Goal: Information Seeking & Learning: Learn about a topic

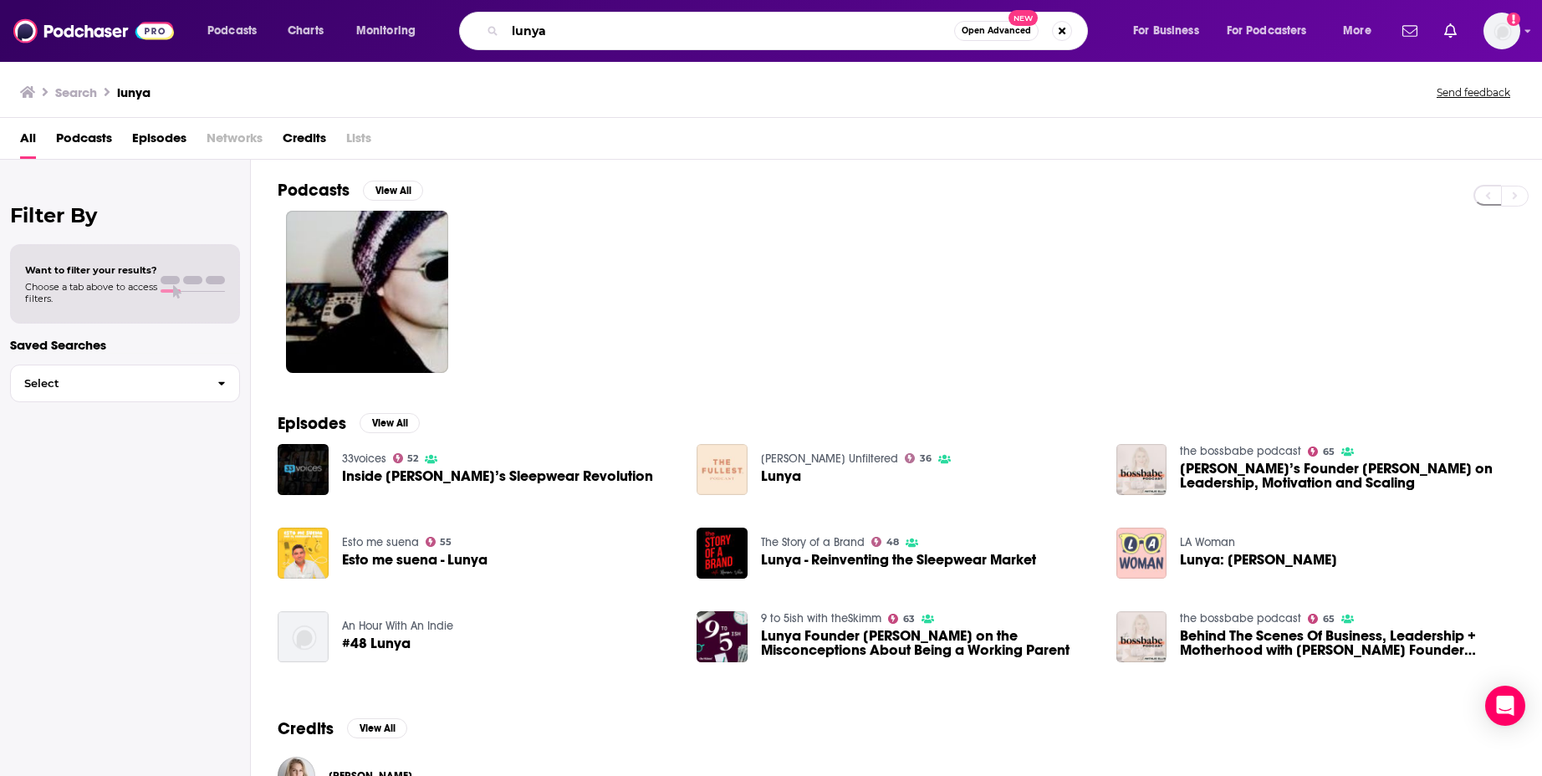
click at [648, 30] on input "lunya" at bounding box center [729, 31] width 449 height 27
type input "H"
type input "IHIP News"
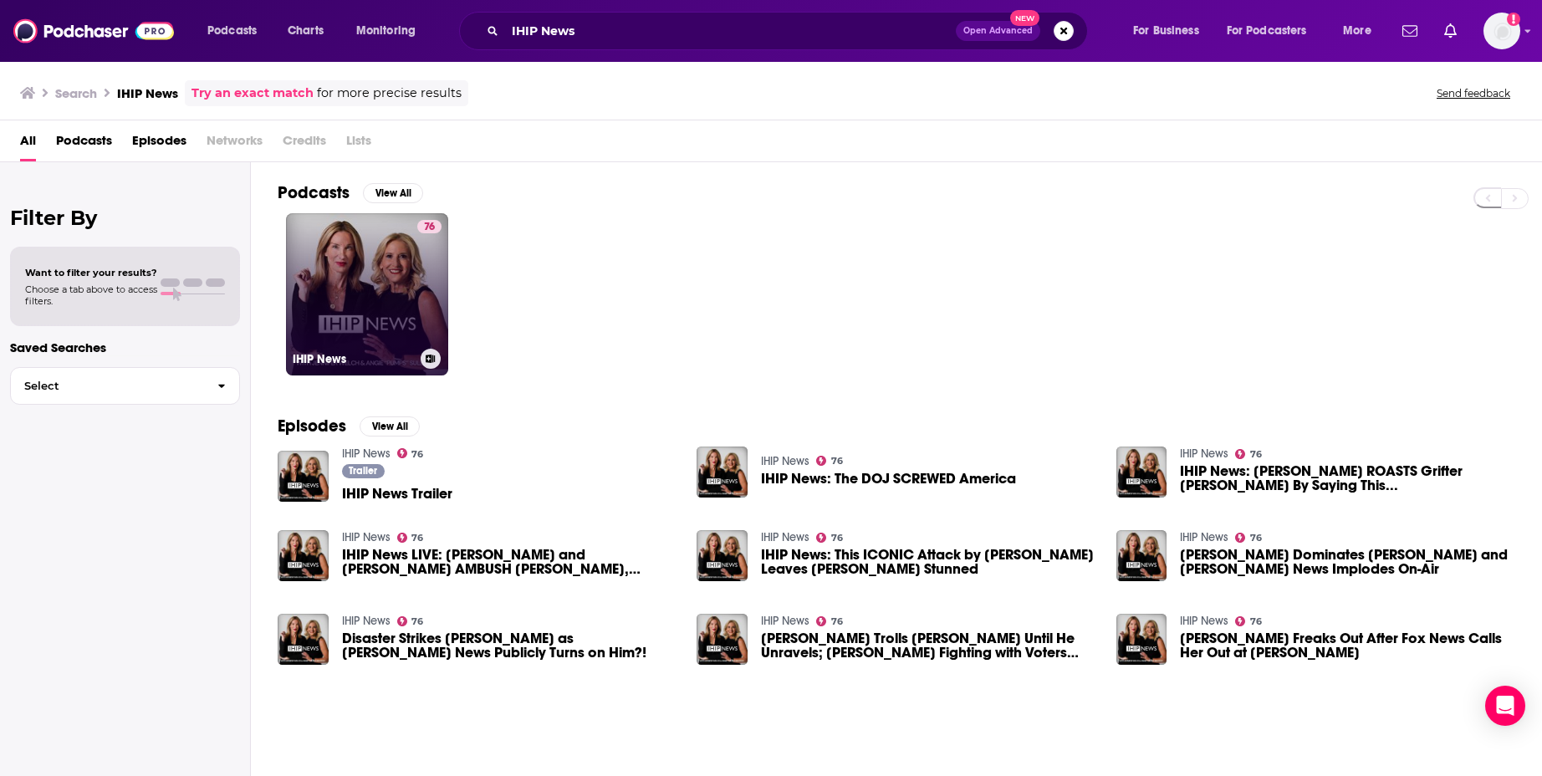
click at [338, 287] on link "76 IHIP News" at bounding box center [367, 294] width 162 height 162
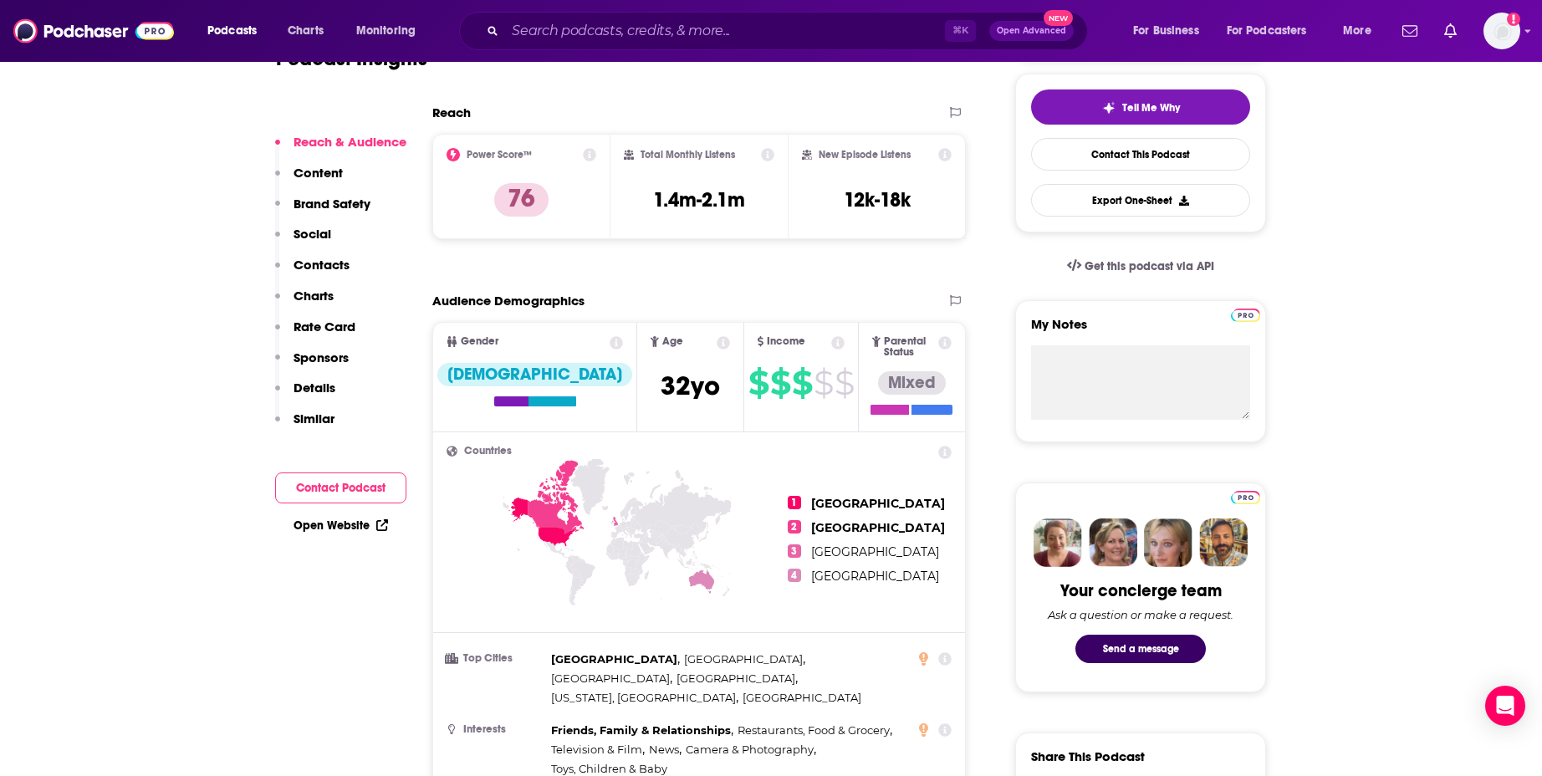
scroll to position [556, 0]
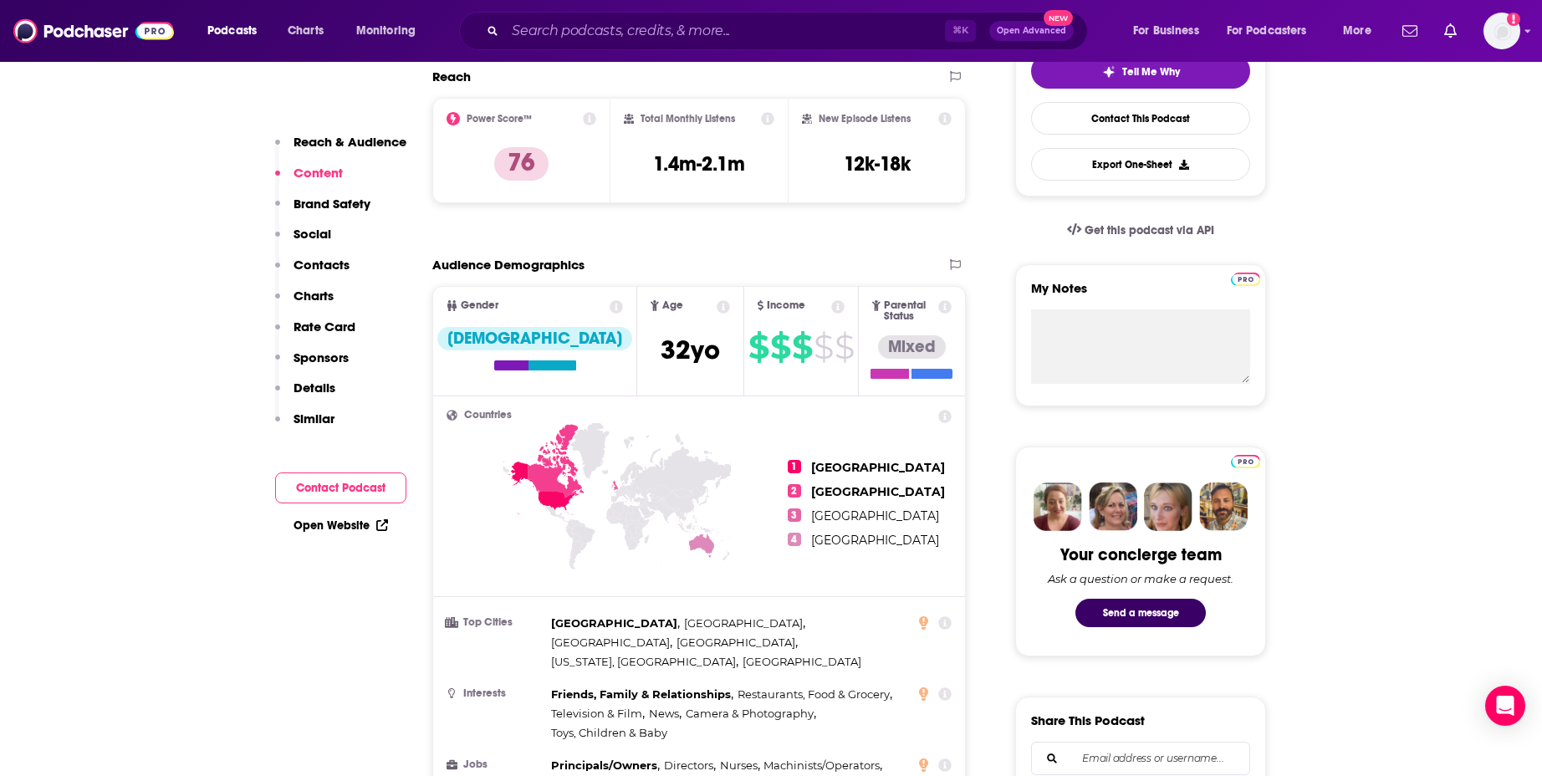
scroll to position [0, 0]
